Goal: Navigation & Orientation: Find specific page/section

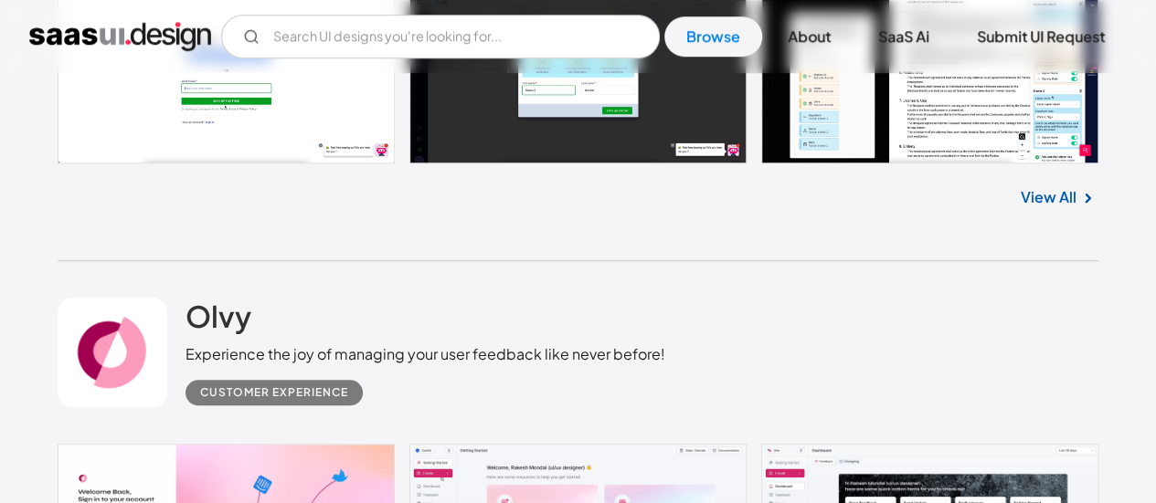
scroll to position [609, 0]
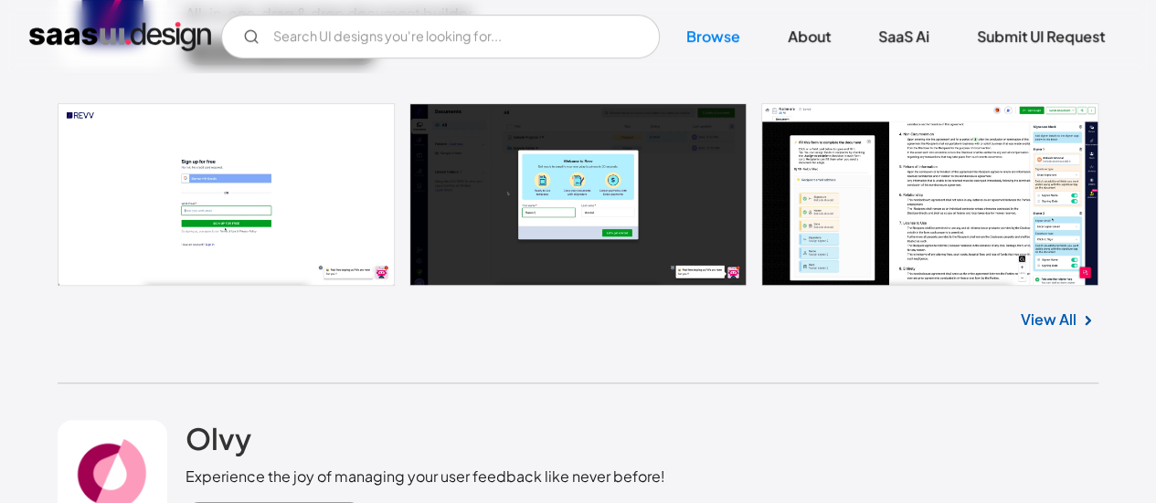
click at [1045, 315] on link "View All" at bounding box center [1049, 320] width 56 height 22
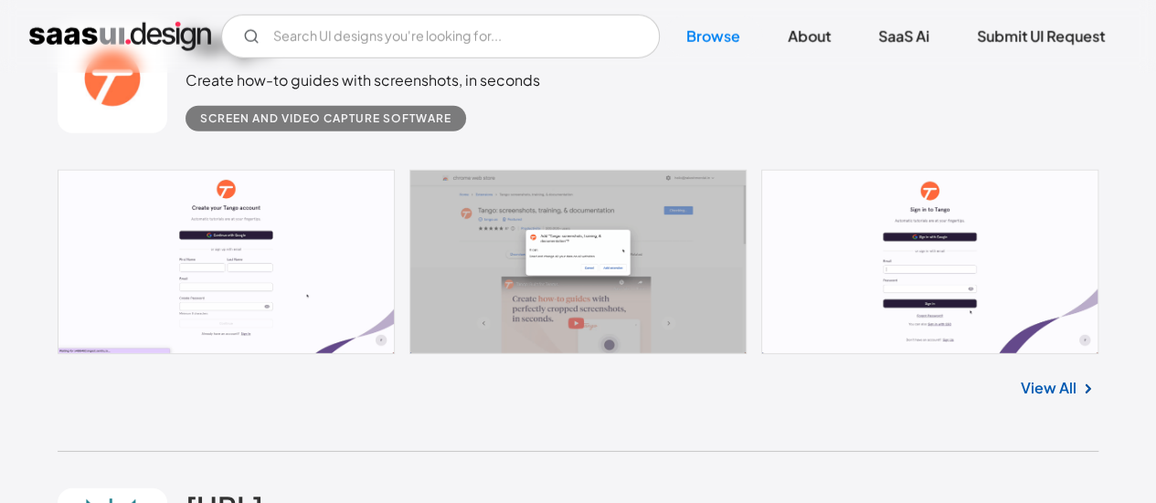
scroll to position [9448, 0]
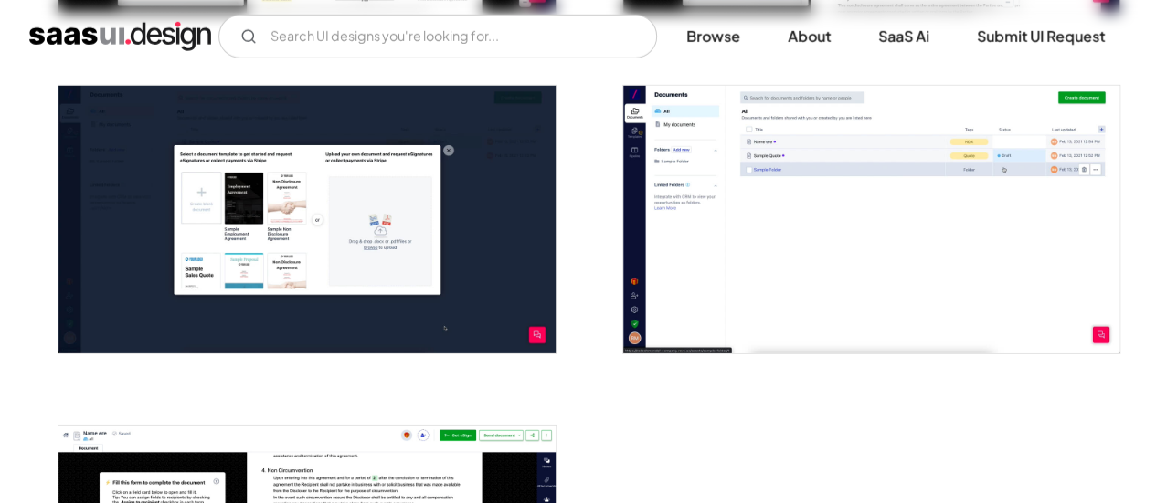
scroll to position [2726, 0]
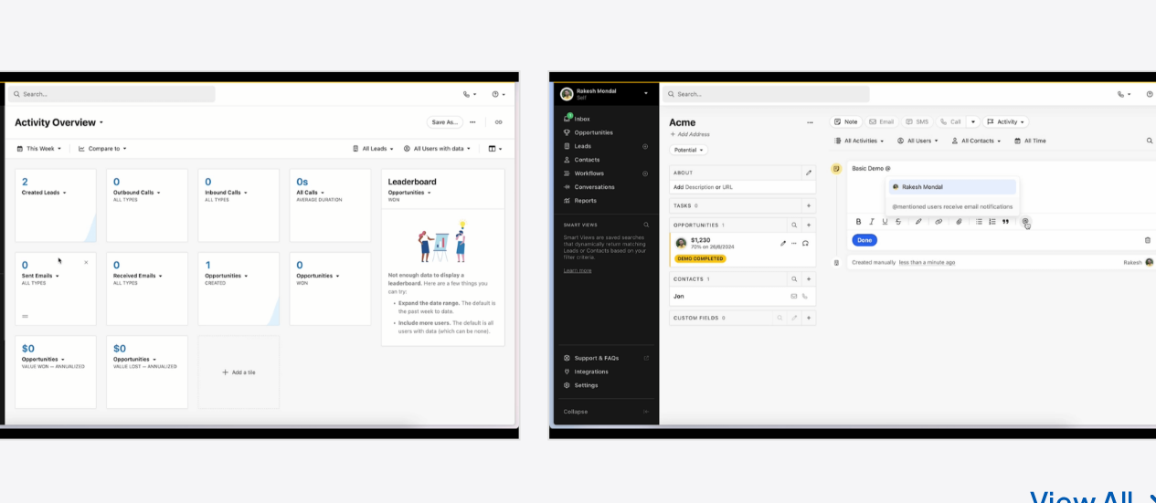
scroll to position [3336, 0]
